Goal: Use online tool/utility: Utilize a website feature to perform a specific function

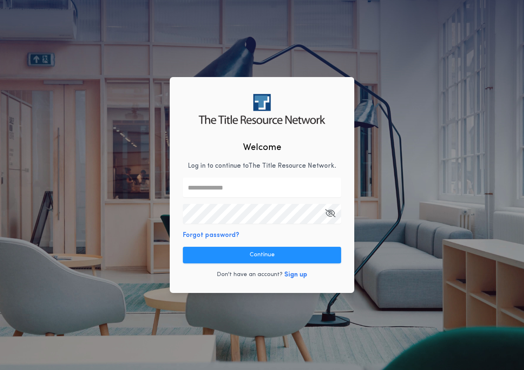
type input "**********"
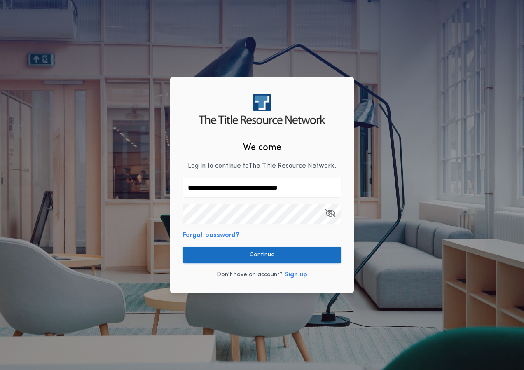
click at [296, 261] on button "Continue" at bounding box center [262, 255] width 158 height 16
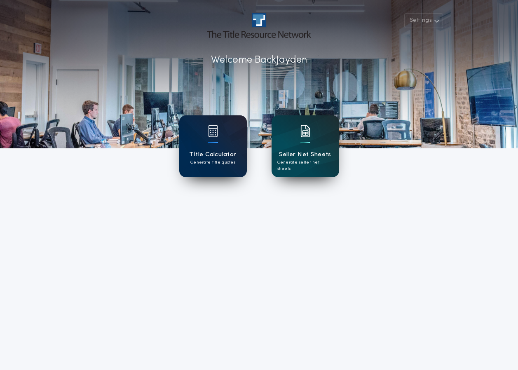
click at [232, 155] on h1 "Title Calculator" at bounding box center [212, 154] width 47 height 9
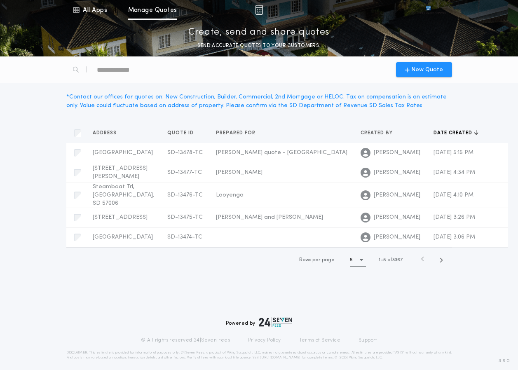
click at [416, 79] on div "New Quote" at bounding box center [258, 69] width 395 height 26
click at [419, 70] on span "New Quote" at bounding box center [427, 69] width 32 height 9
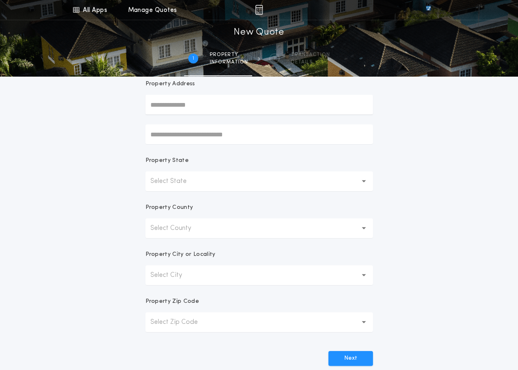
scroll to position [82, 0]
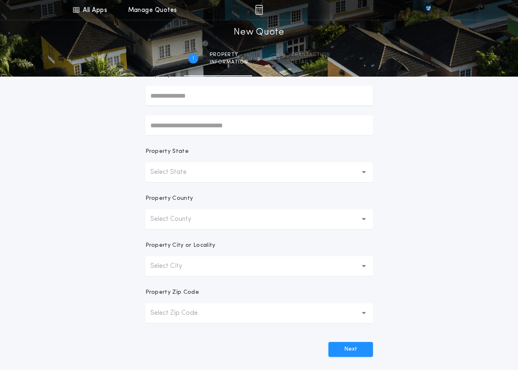
click at [289, 170] on button "Select State" at bounding box center [258, 172] width 227 height 20
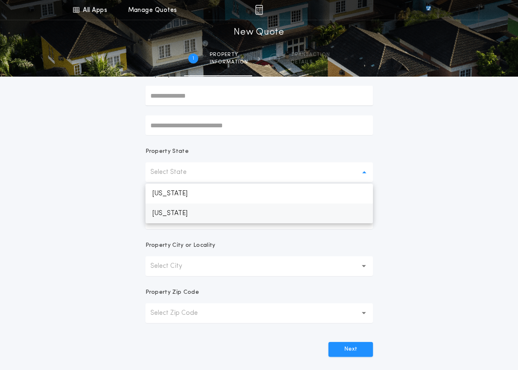
click at [284, 207] on p "[US_STATE]" at bounding box center [258, 213] width 227 height 20
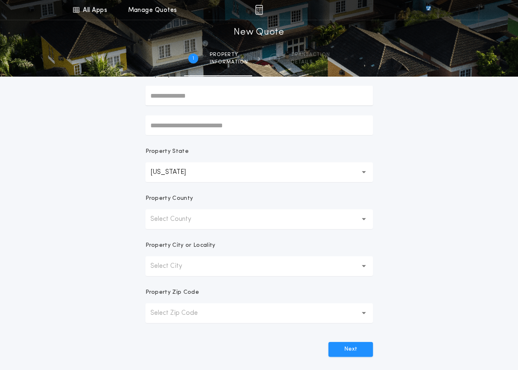
click at [267, 217] on button "Select County" at bounding box center [258, 219] width 227 height 20
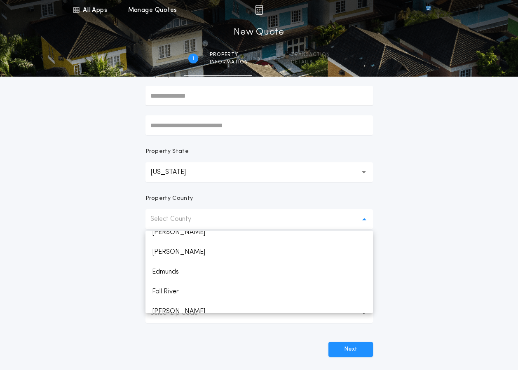
scroll to position [316, 0]
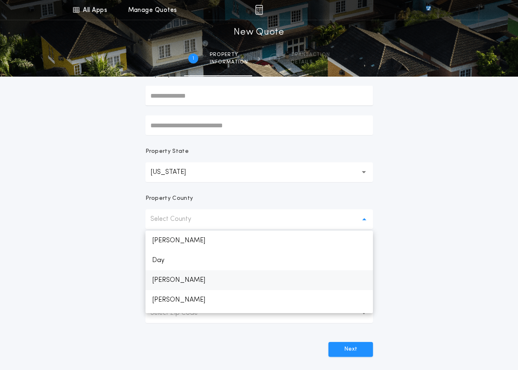
click at [266, 278] on p "[PERSON_NAME]" at bounding box center [258, 280] width 227 height 20
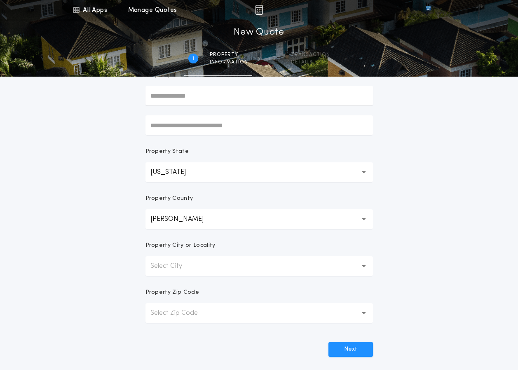
click at [273, 265] on button "Select City" at bounding box center [258, 266] width 227 height 20
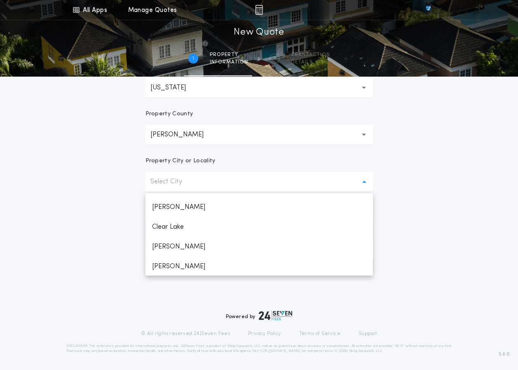
scroll to position [135, 0]
click at [275, 241] on p "[GEOGRAPHIC_DATA]" at bounding box center [258, 246] width 227 height 20
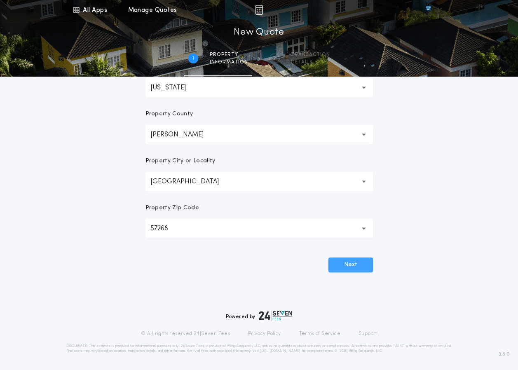
click at [352, 261] on button "Next" at bounding box center [350, 264] width 44 height 15
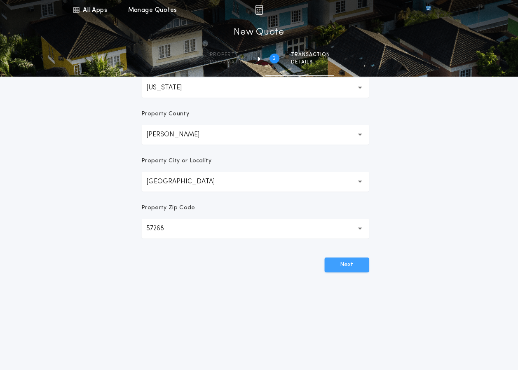
scroll to position [0, 0]
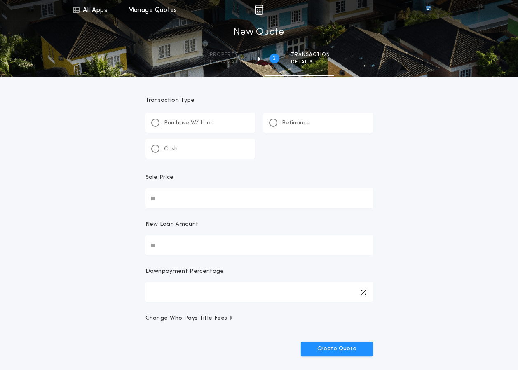
click at [299, 121] on p "Refinance" at bounding box center [296, 123] width 28 height 8
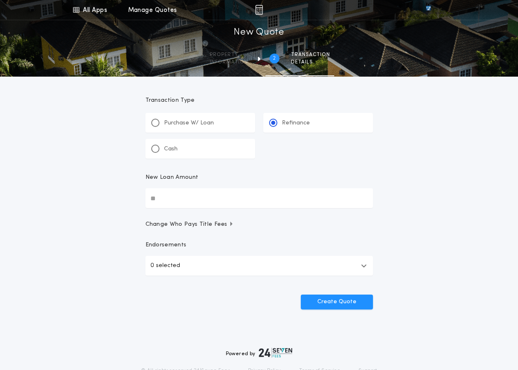
click at [267, 196] on input "New Loan Amount" at bounding box center [258, 198] width 227 height 20
type input "********"
click at [334, 300] on button "Create Quote" at bounding box center [337, 301] width 72 height 15
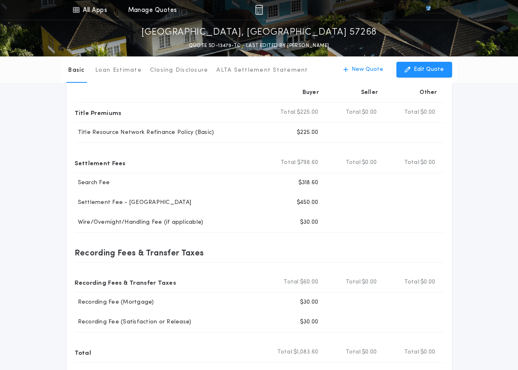
scroll to position [41, 0]
